Goal: Information Seeking & Learning: Learn about a topic

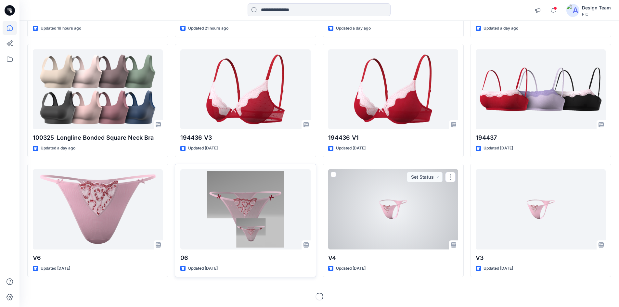
scroll to position [169, 0]
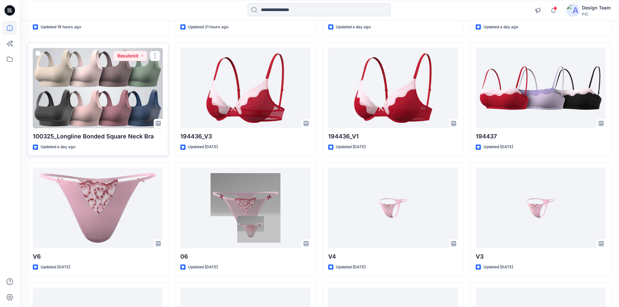
click at [118, 96] on div at bounding box center [98, 88] width 130 height 80
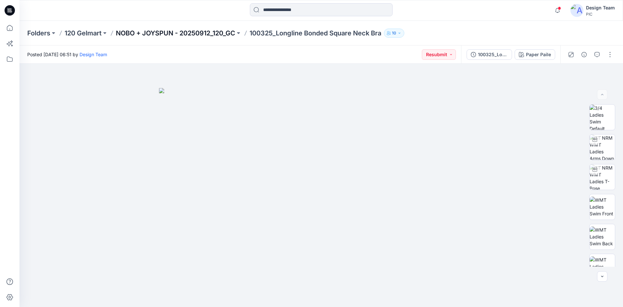
click at [197, 32] on p "NOBO + JOYSPUN - 20250912_120_GC" at bounding box center [175, 33] width 119 height 9
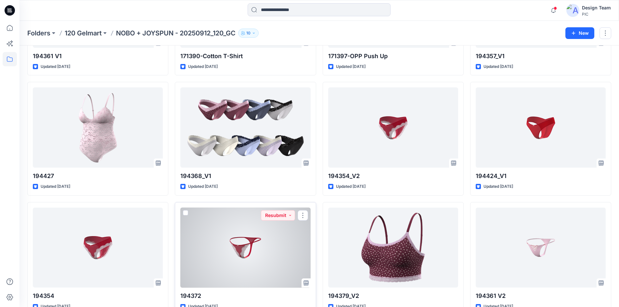
scroll to position [1586, 0]
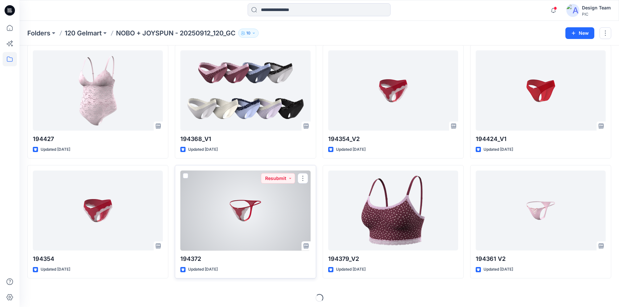
click at [258, 225] on div at bounding box center [245, 210] width 130 height 80
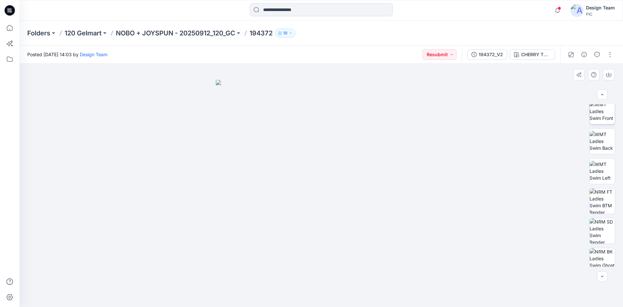
scroll to position [103, 0]
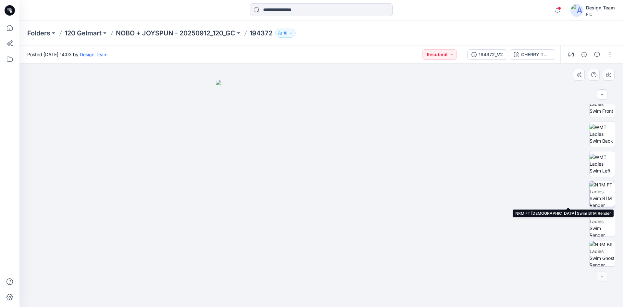
click at [602, 199] on img at bounding box center [602, 193] width 25 height 25
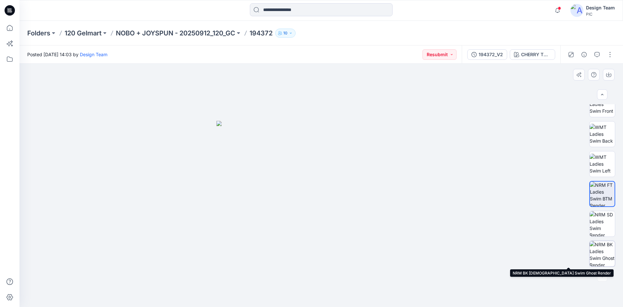
click at [601, 256] on img at bounding box center [602, 253] width 25 height 25
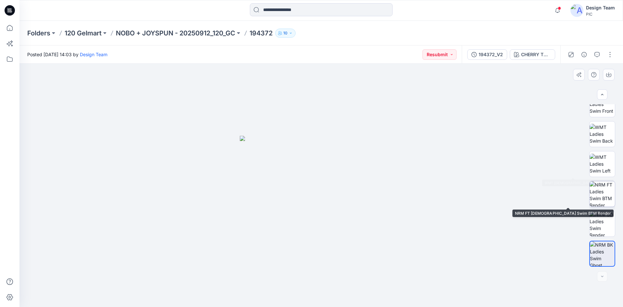
click at [603, 194] on img at bounding box center [602, 193] width 25 height 25
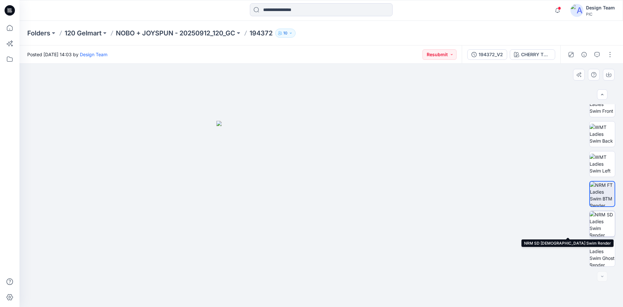
click at [601, 222] on img at bounding box center [602, 223] width 25 height 25
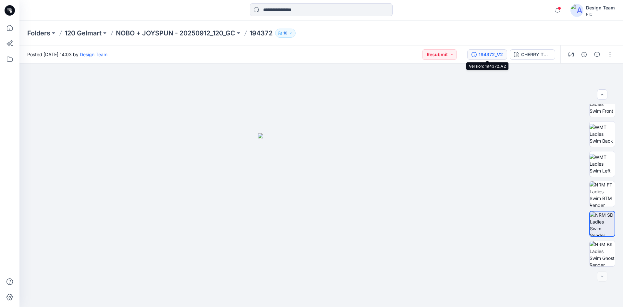
click at [494, 56] on div "194372_V2" at bounding box center [491, 54] width 24 height 7
